Goal: Navigation & Orientation: Find specific page/section

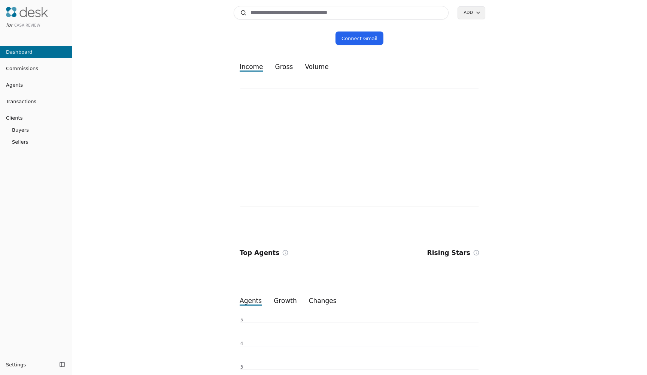
click at [362, 43] on link "Connect Gmail" at bounding box center [360, 37] width 48 height 13
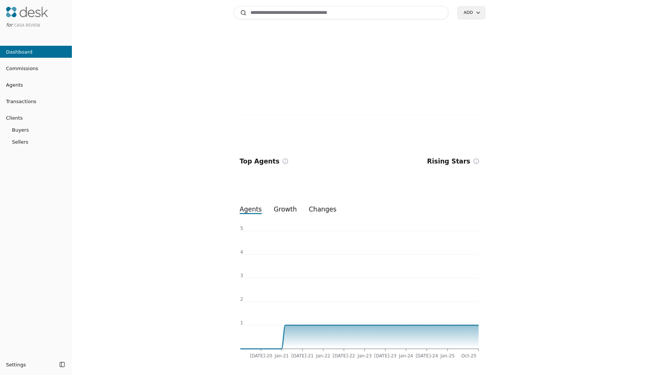
scroll to position [80, 0]
click at [45, 100] on link "Transactions" at bounding box center [36, 101] width 72 height 8
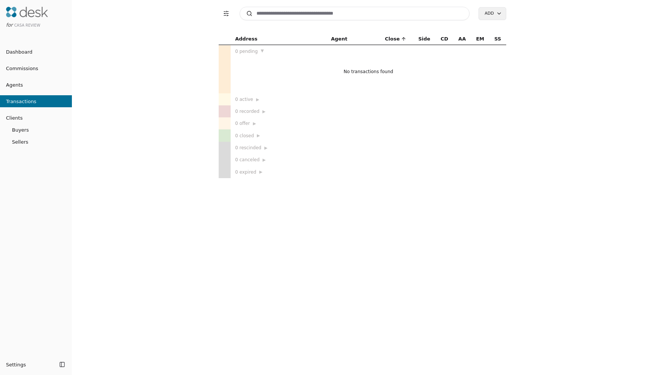
click at [7, 80] on button "Agents" at bounding box center [36, 85] width 72 height 12
click at [29, 78] on li "Agents" at bounding box center [36, 84] width 72 height 15
click at [24, 84] on link "Agents" at bounding box center [36, 85] width 72 height 8
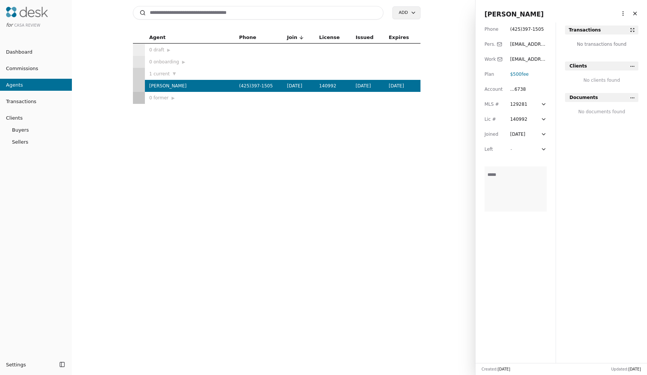
click at [30, 63] on link "Commissions" at bounding box center [36, 68] width 72 height 12
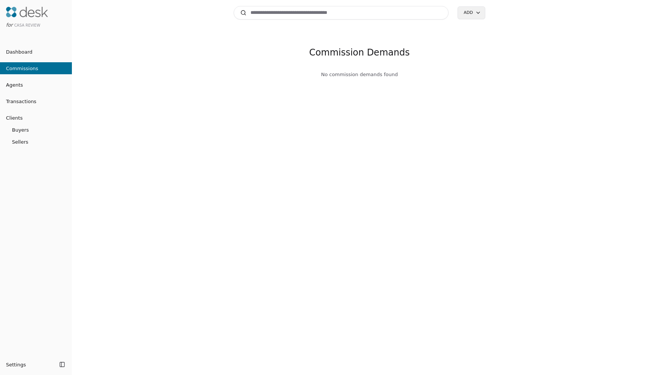
click at [30, 14] on img at bounding box center [27, 12] width 42 height 10
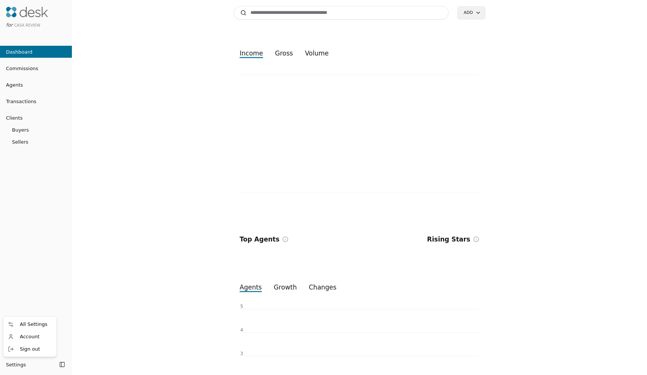
click at [14, 365] on html "for CASA Review Dashboard Commissions Agents Transactions Clients Buyers Seller…" at bounding box center [323, 187] width 647 height 375
click at [24, 350] on span "Sign out" at bounding box center [30, 349] width 20 height 8
